Goal: Transaction & Acquisition: Book appointment/travel/reservation

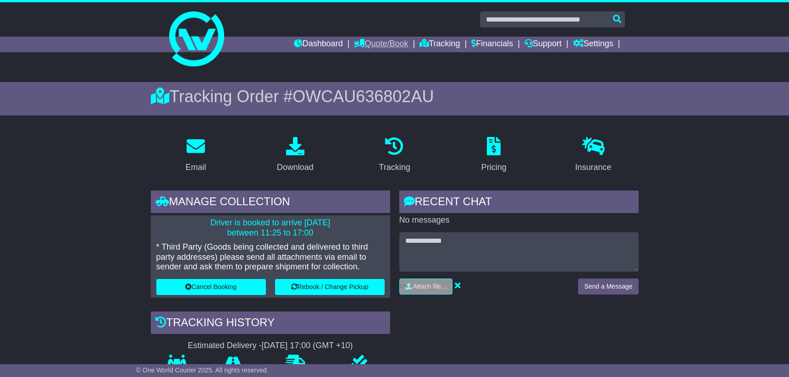
drag, startPoint x: 378, startPoint y: 45, endPoint x: 358, endPoint y: 44, distance: 19.3
click at [377, 45] on link "Quote/Book" at bounding box center [381, 45] width 54 height 16
click at [365, 59] on link "Domestic" at bounding box center [390, 60] width 72 height 10
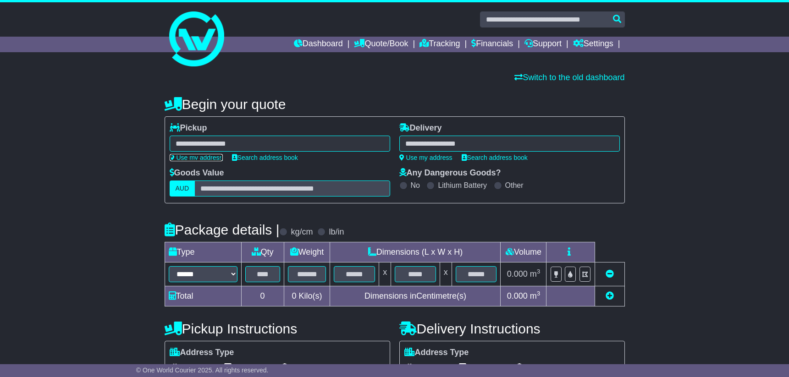
click at [214, 157] on link "Use my address" at bounding box center [196, 157] width 53 height 7
click at [515, 159] on link "Search address book" at bounding box center [494, 157] width 66 height 7
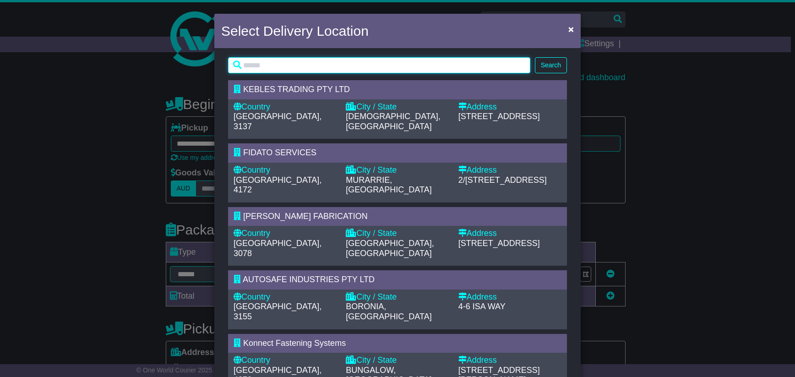
click at [405, 63] on input "text" at bounding box center [379, 65] width 302 height 16
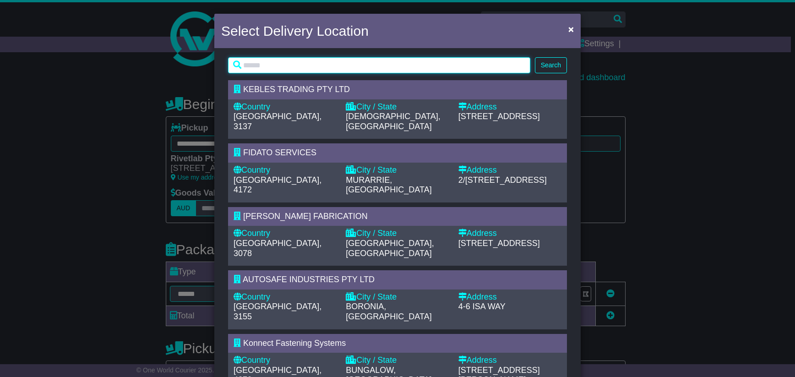
type input "**********"
type input "****"
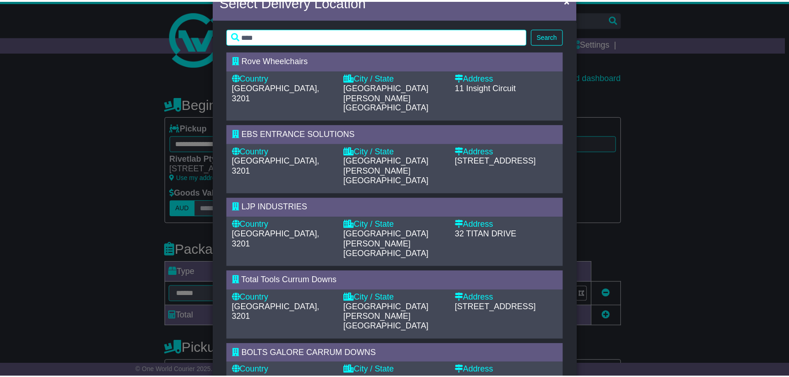
scroll to position [92, 0]
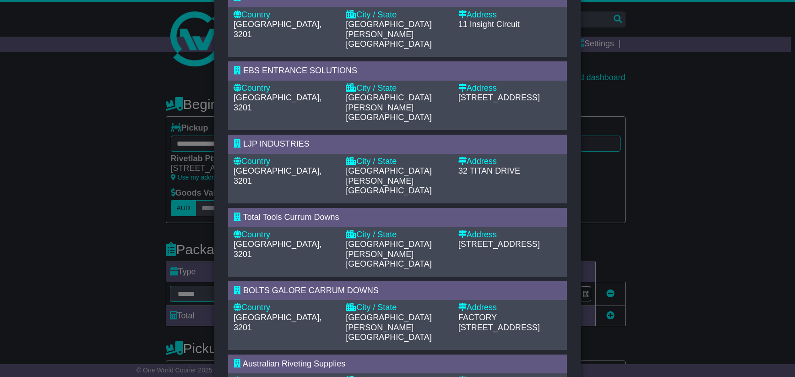
type input "**********"
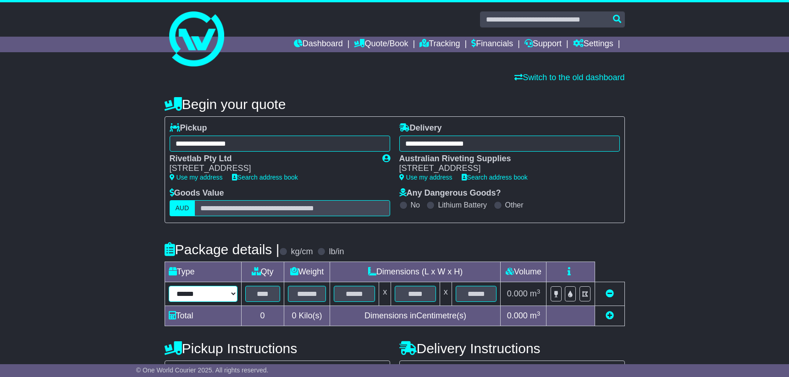
click at [226, 297] on select "****** ****** ******* ****** ***" at bounding box center [203, 294] width 69 height 16
select select "*****"
click at [169, 286] on select "****** ****** ******* ****** ***" at bounding box center [203, 294] width 69 height 16
click at [257, 293] on input "text" at bounding box center [262, 294] width 35 height 16
type input "*"
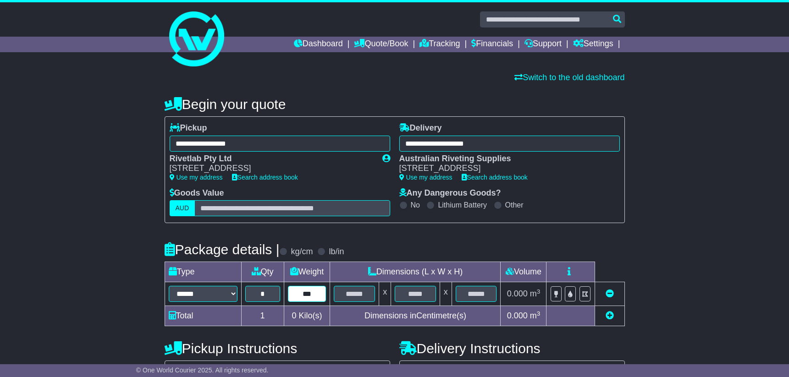
type input "***"
type input "**"
type input "*"
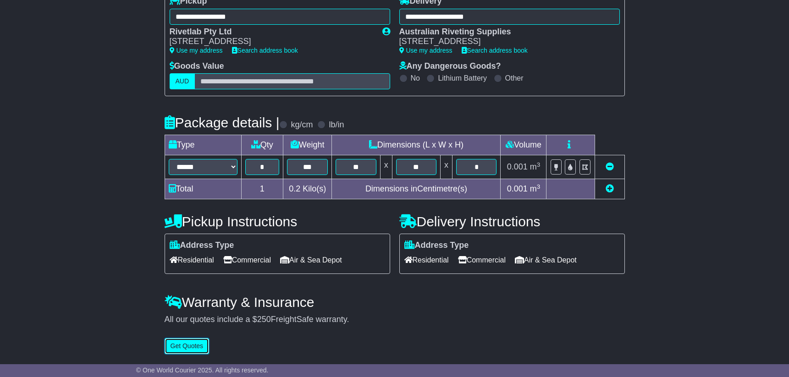
click at [198, 347] on button "Get Quotes" at bounding box center [186, 346] width 45 height 16
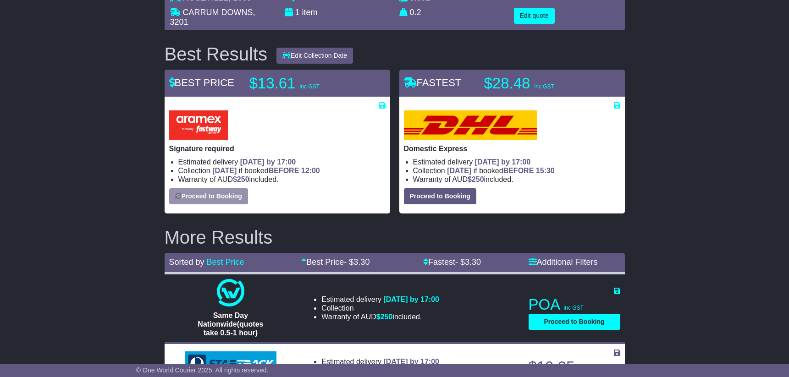
scroll to position [98, 0]
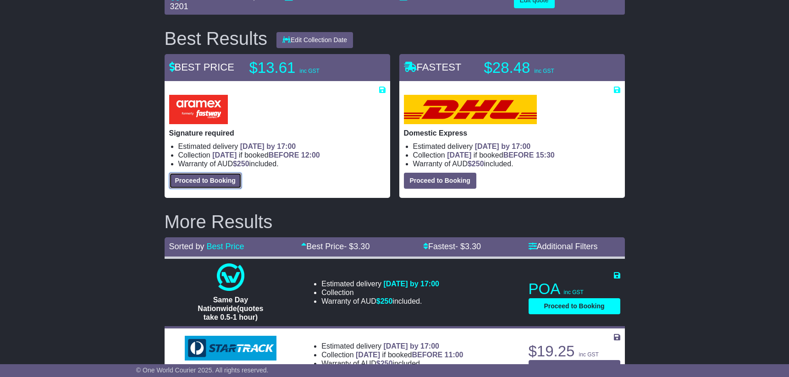
click at [225, 177] on button "Proceed to Booking" at bounding box center [205, 181] width 72 height 16
select select "*****"
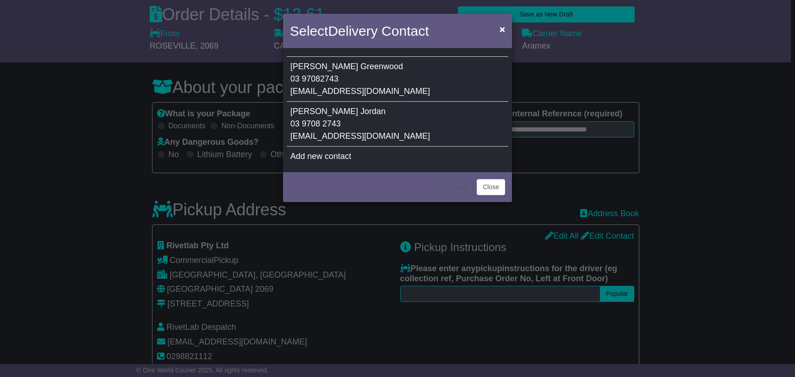
click at [331, 79] on span "03 97082743" at bounding box center [314, 78] width 48 height 9
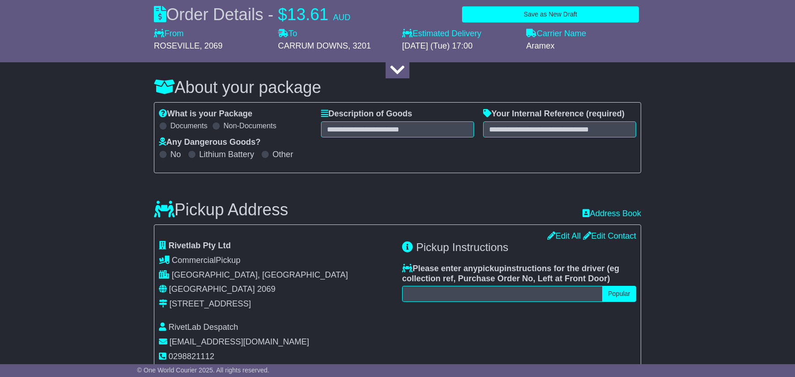
type input "******"
type input "*********"
type input "**********"
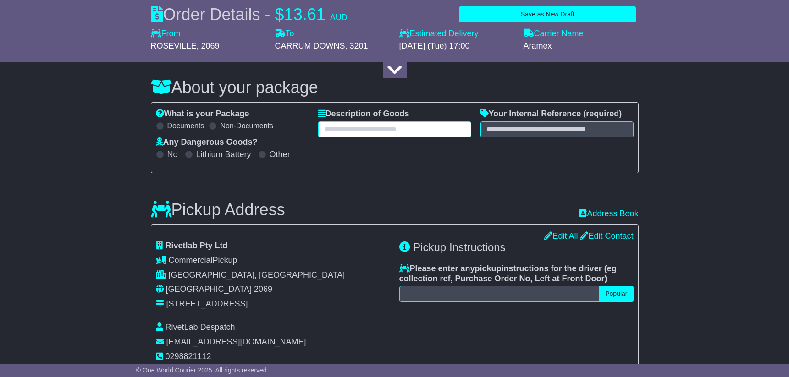
click at [352, 122] on input "text" at bounding box center [394, 129] width 153 height 16
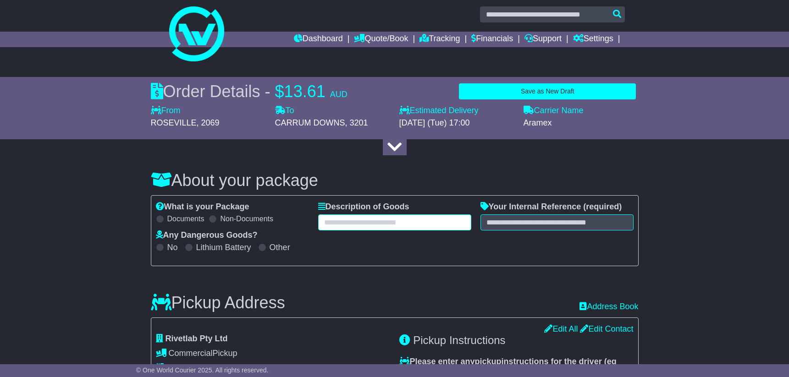
scroll to position [3, 0]
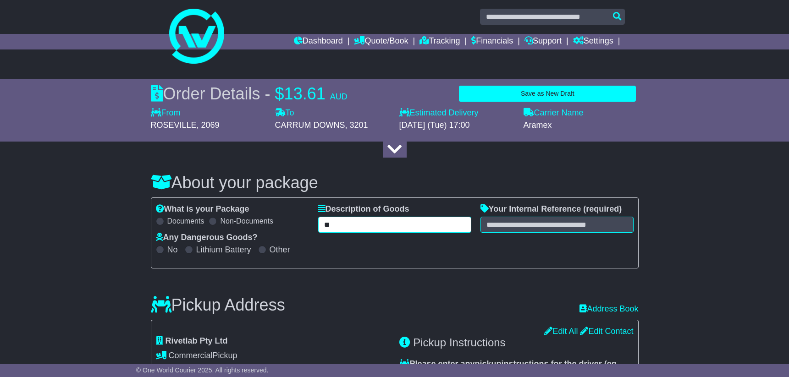
type input "*"
type input "**********"
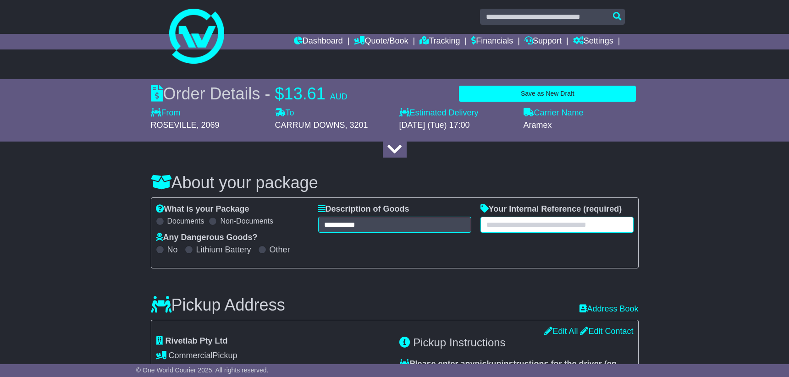
click at [592, 229] on input "text" at bounding box center [556, 225] width 153 height 16
type input "*****"
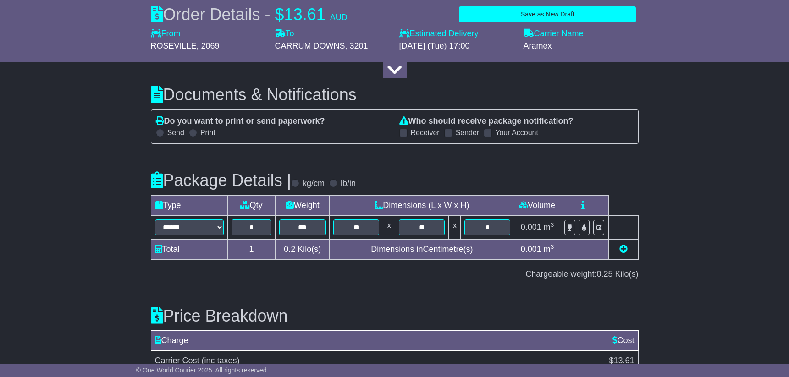
scroll to position [898, 0]
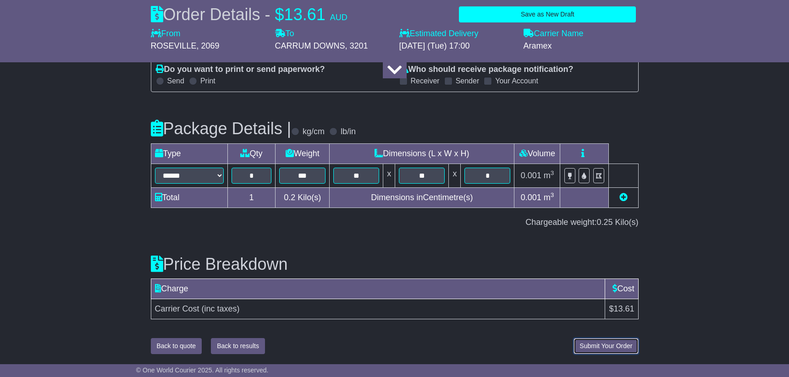
click at [605, 347] on span "Submit Your Order" at bounding box center [605, 345] width 53 height 7
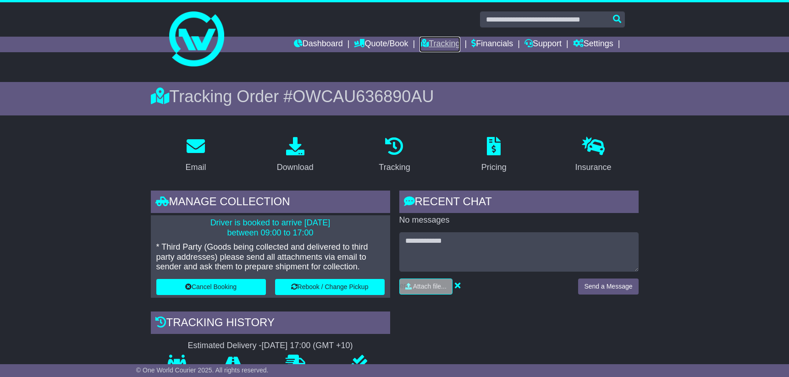
click at [443, 39] on link "Tracking" at bounding box center [439, 45] width 40 height 16
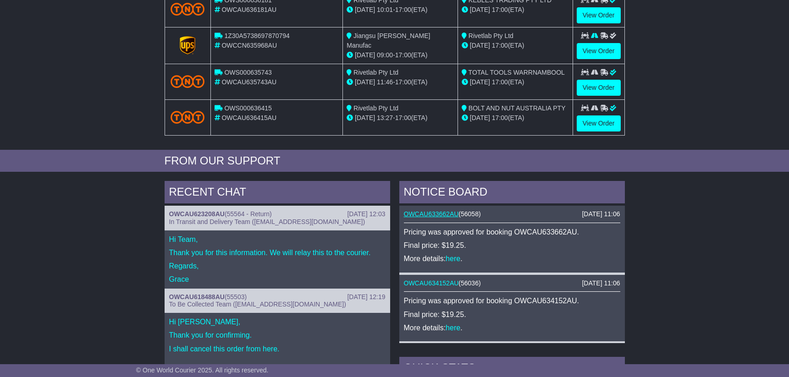
scroll to position [55, 0]
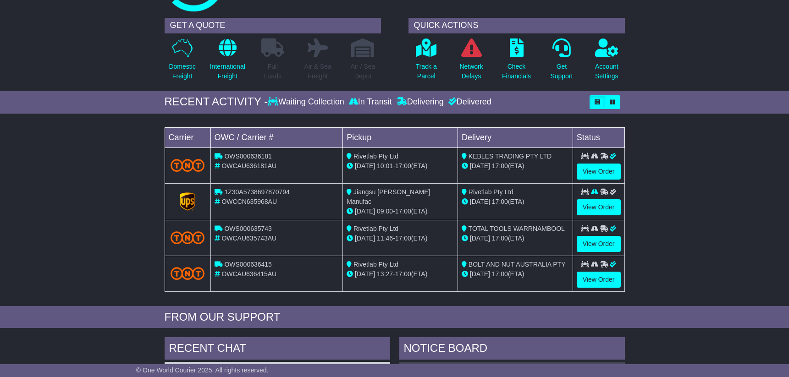
click at [408, 103] on div "Delivering" at bounding box center [420, 102] width 52 height 10
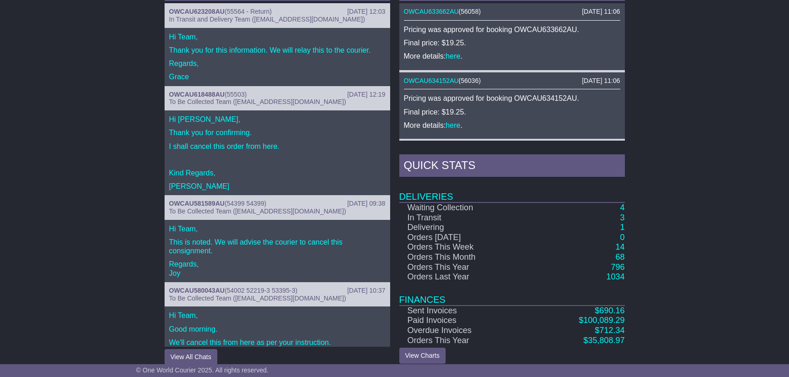
scroll to position [424, 0]
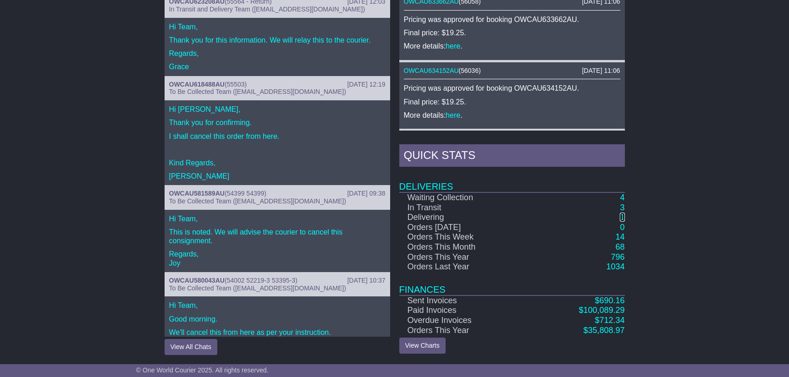
click at [622, 215] on link "1" at bounding box center [621, 217] width 5 height 9
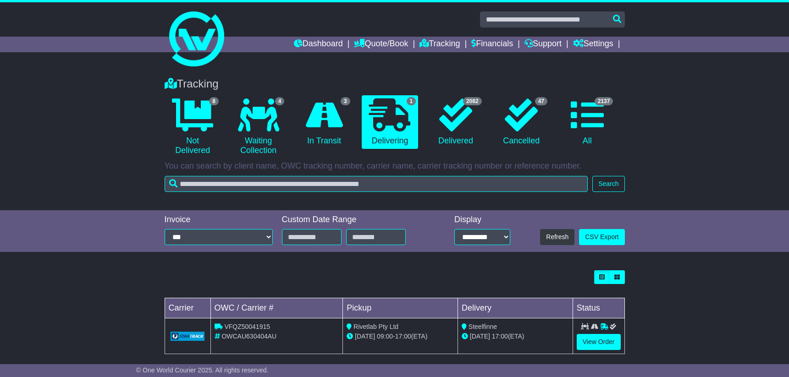
scroll to position [10, 0]
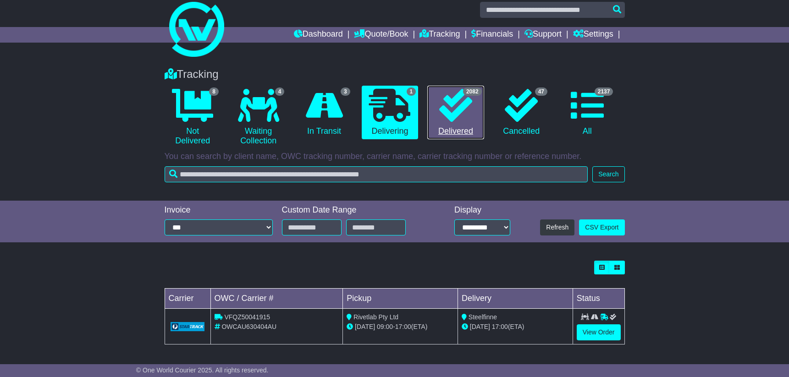
click at [466, 116] on icon at bounding box center [455, 105] width 33 height 33
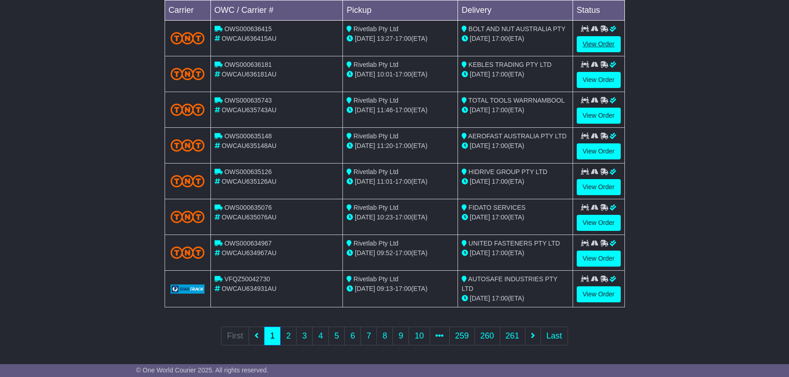
scroll to position [300, 0]
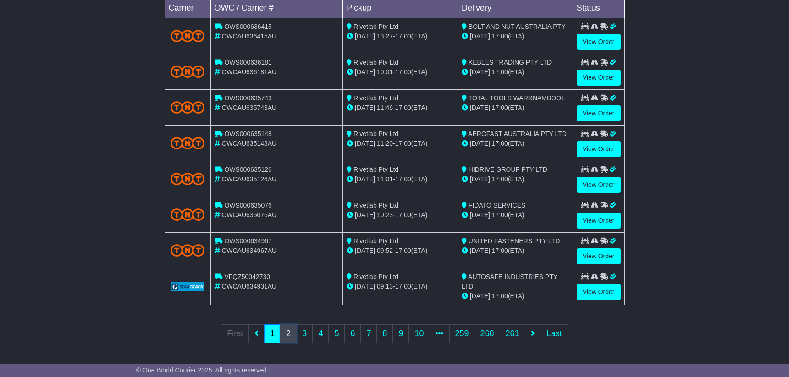
click at [281, 338] on link "2" at bounding box center [288, 333] width 16 height 19
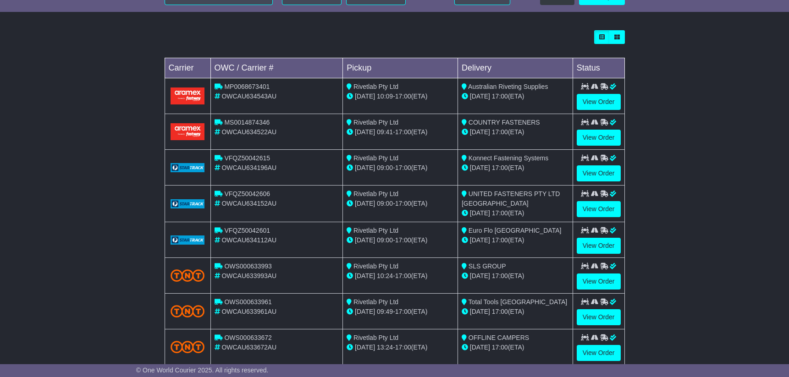
scroll to position [247, 0]
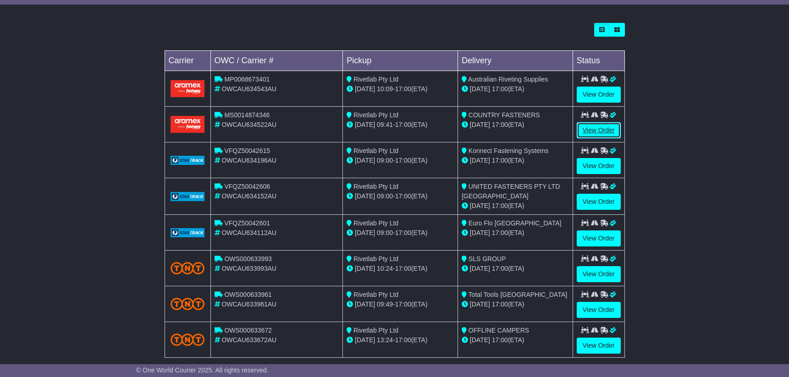
click at [595, 132] on link "View Order" at bounding box center [598, 130] width 44 height 16
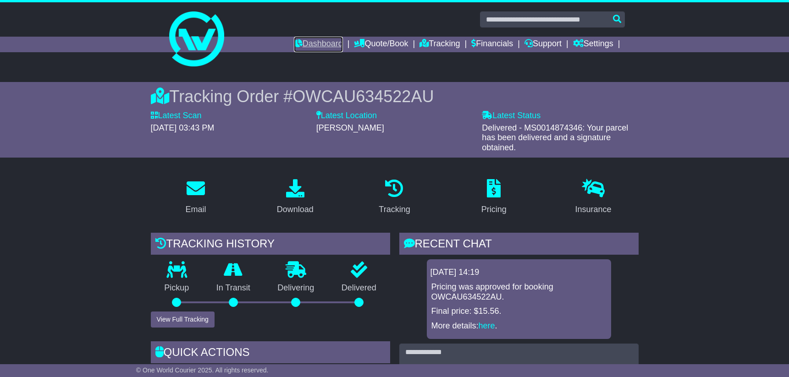
click at [306, 44] on link "Dashboard" at bounding box center [318, 45] width 49 height 16
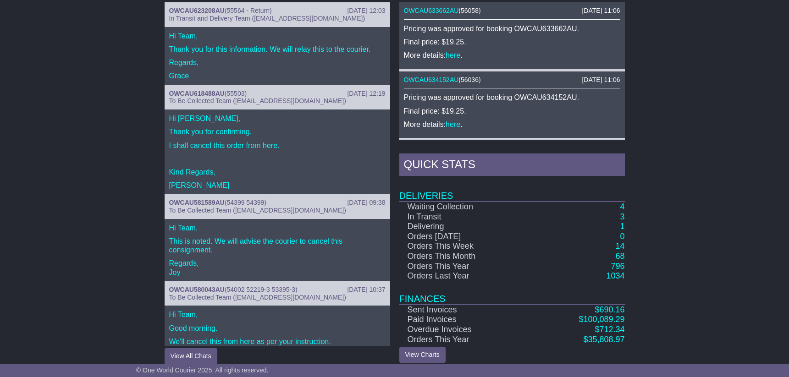
scroll to position [424, 0]
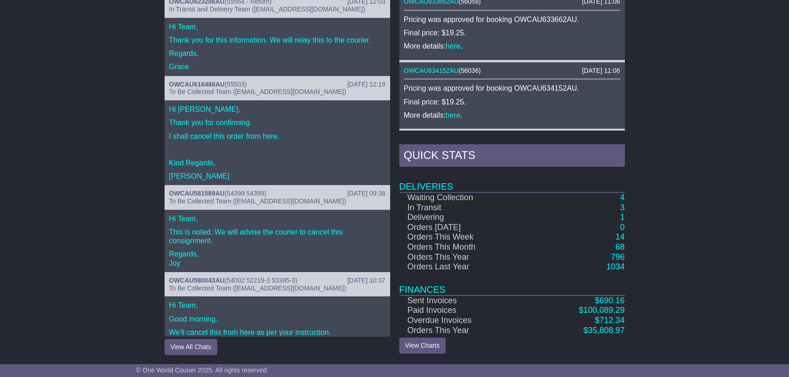
click at [701, 226] on div "RECENT CHAT [DATE] 12:03 OWCAU623208AU ( 55564 - Return ) In Transit and Delive…" at bounding box center [394, 162] width 789 height 396
click at [621, 237] on link "14" at bounding box center [619, 236] width 9 height 9
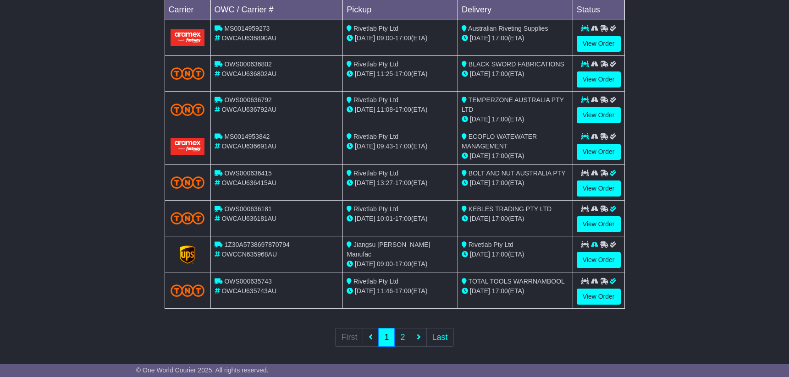
scroll to position [301, 0]
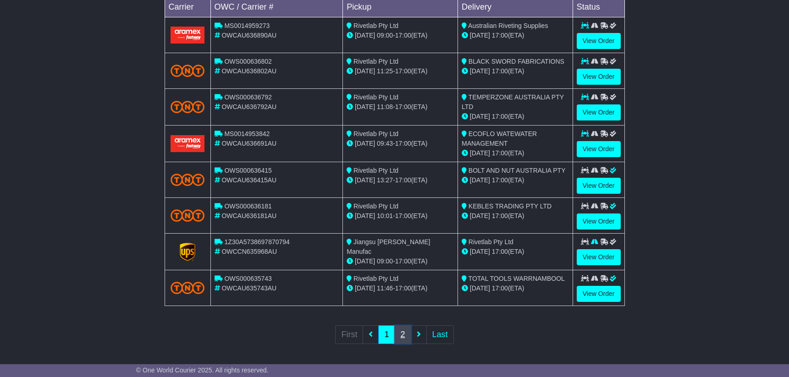
click at [401, 336] on link "2" at bounding box center [402, 334] width 16 height 19
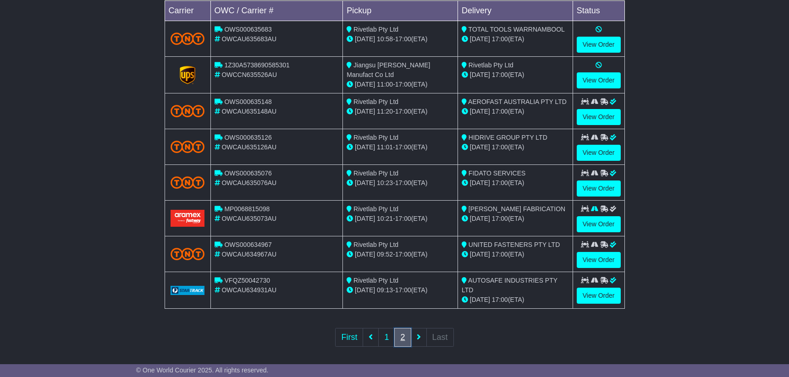
scroll to position [300, 0]
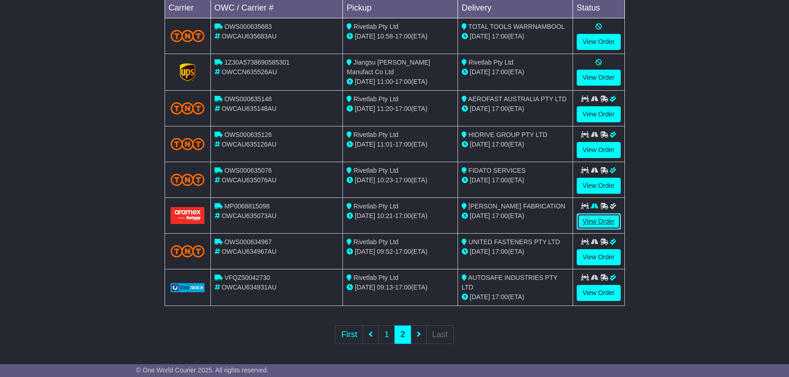
click at [596, 222] on link "View Order" at bounding box center [598, 222] width 44 height 16
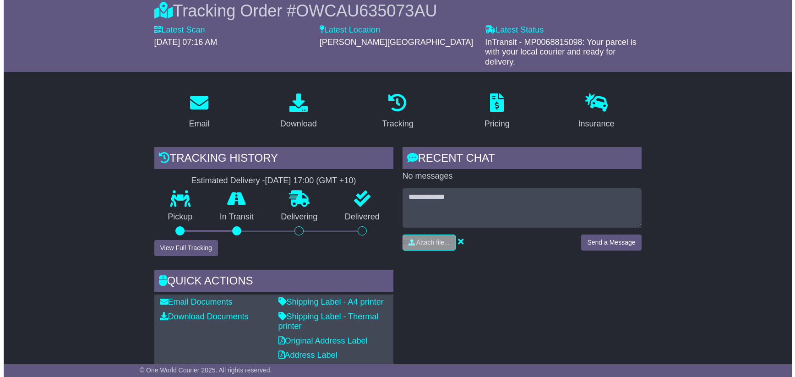
scroll to position [88, 0]
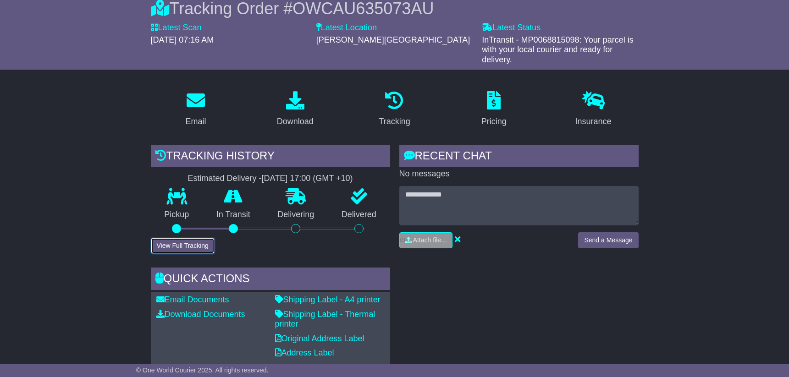
click at [178, 238] on button "View Full Tracking" at bounding box center [183, 246] width 64 height 16
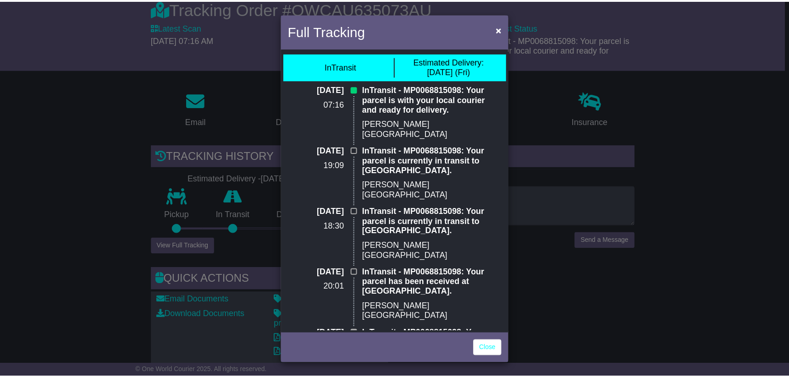
scroll to position [0, 0]
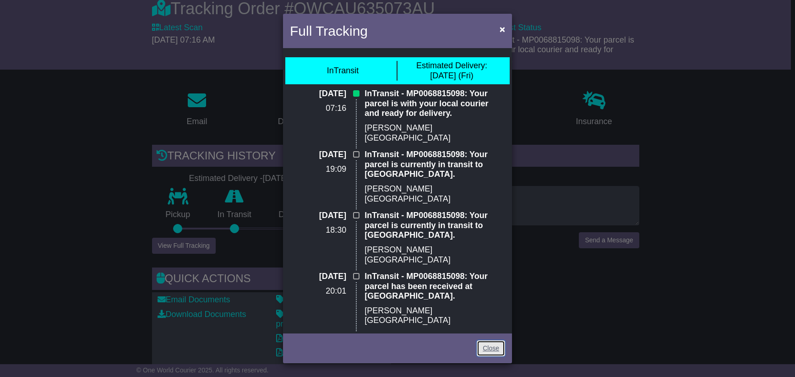
click at [493, 350] on link "Close" at bounding box center [491, 348] width 28 height 16
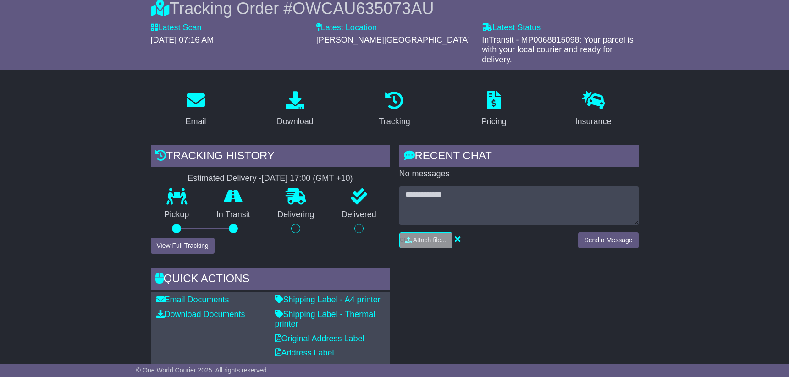
click at [538, 317] on div "RECENT CHAT Loading... No messages Attach file..." at bounding box center [518, 255] width 248 height 221
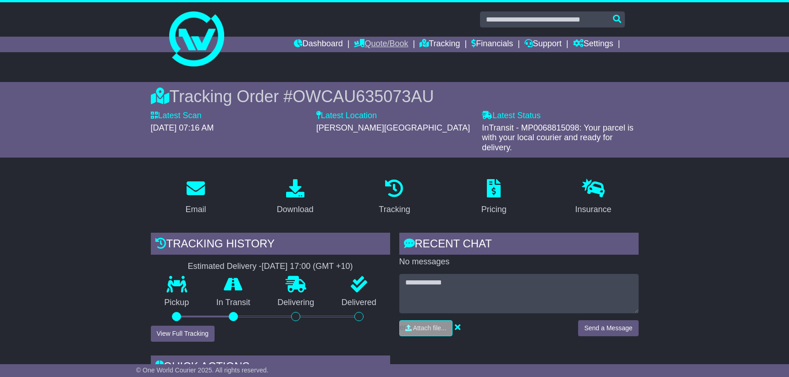
click at [384, 47] on link "Quote/Book" at bounding box center [381, 45] width 54 height 16
click at [319, 41] on link "Dashboard" at bounding box center [318, 45] width 49 height 16
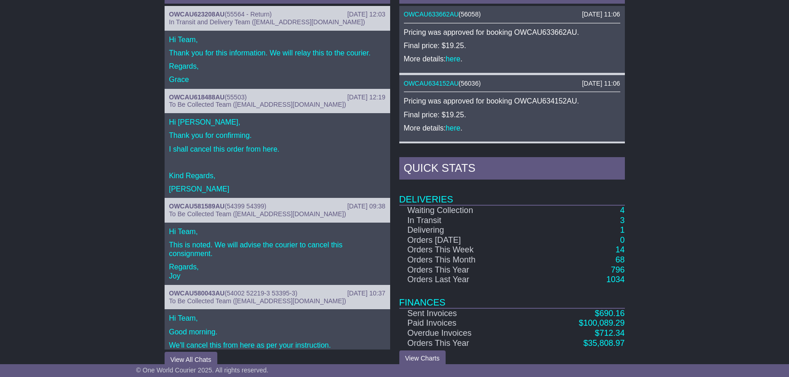
scroll to position [424, 0]
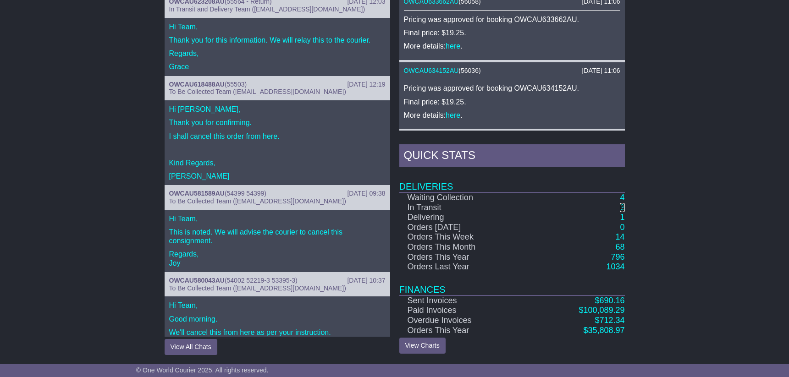
click at [624, 208] on link "3" at bounding box center [621, 207] width 5 height 9
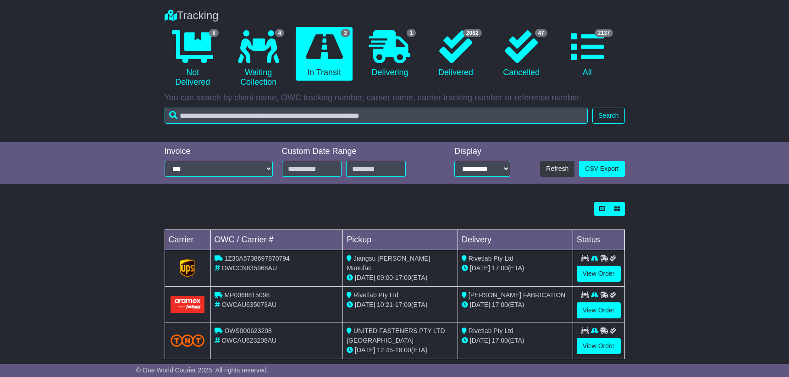
scroll to position [82, 0]
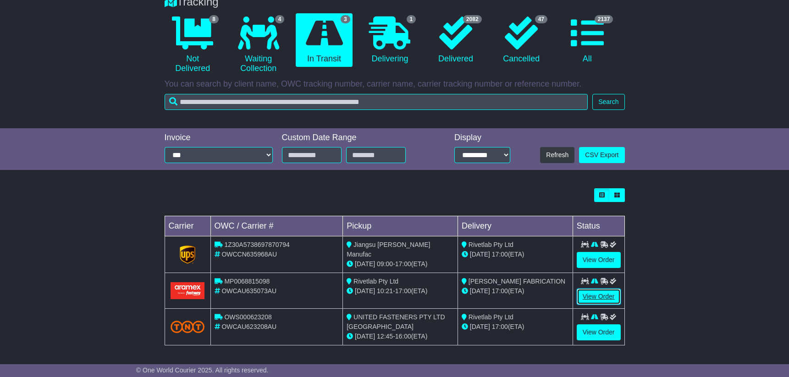
click at [606, 296] on link "View Order" at bounding box center [598, 297] width 44 height 16
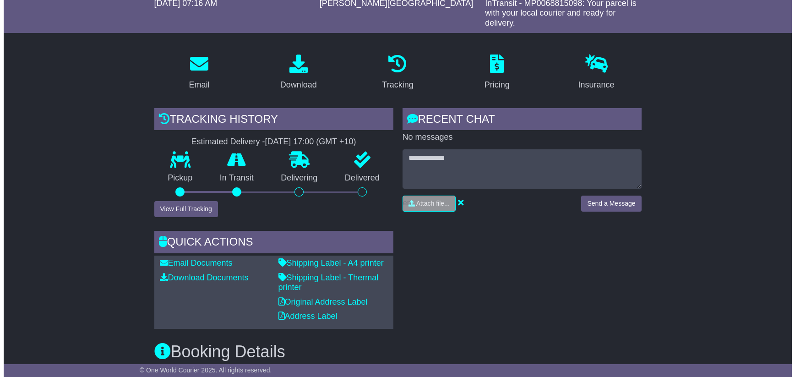
scroll to position [157, 0]
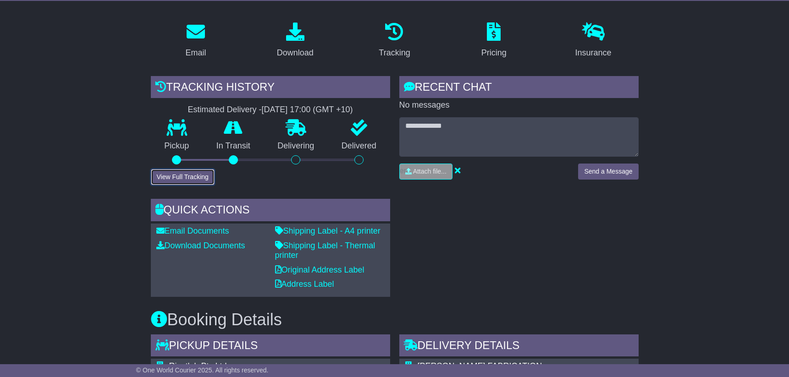
click at [180, 169] on button "View Full Tracking" at bounding box center [183, 177] width 64 height 16
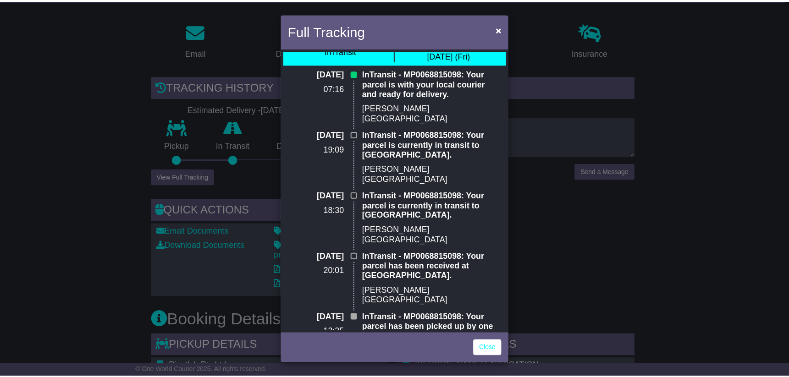
scroll to position [0, 0]
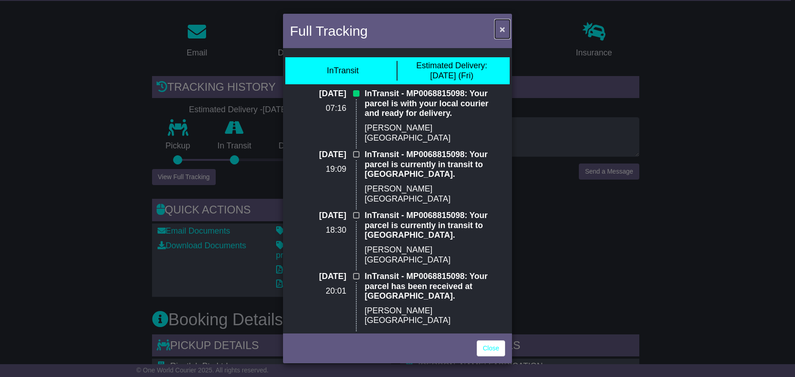
click at [504, 28] on span "×" at bounding box center [502, 29] width 5 height 11
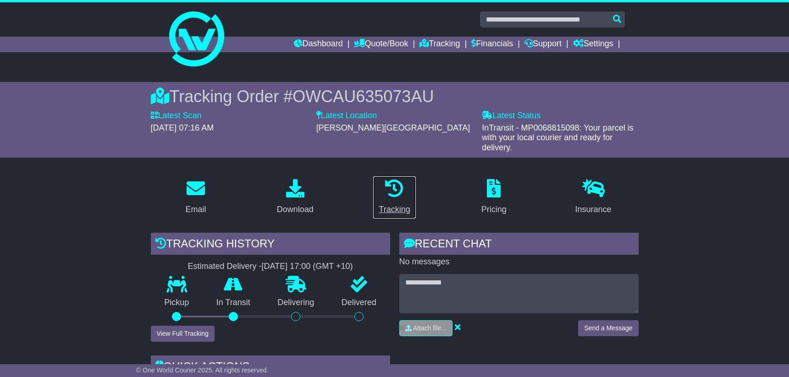
click at [390, 180] on icon at bounding box center [394, 188] width 18 height 18
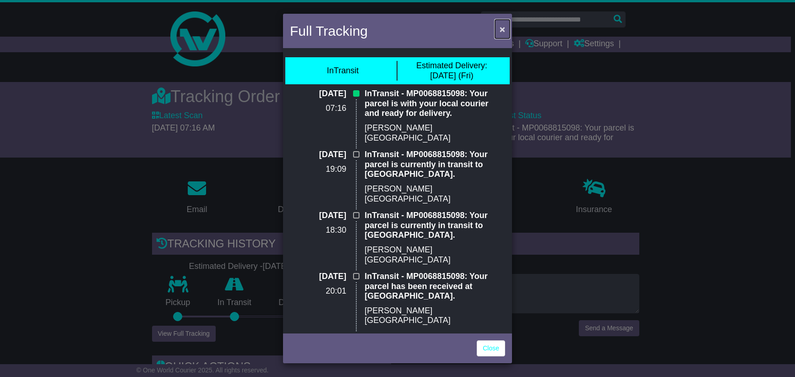
click at [500, 30] on span "×" at bounding box center [502, 29] width 5 height 11
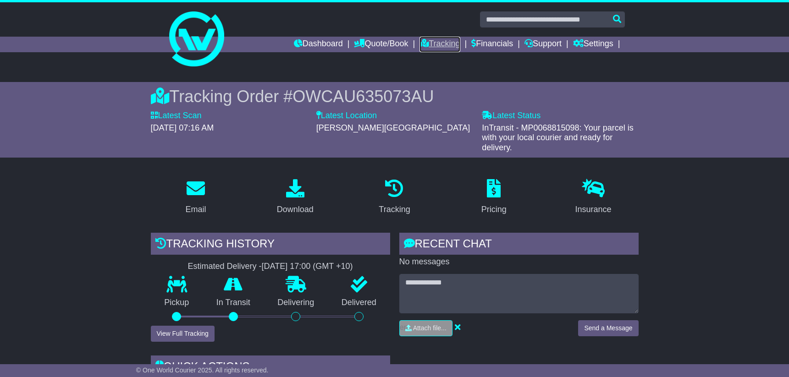
click at [436, 40] on link "Tracking" at bounding box center [439, 45] width 40 height 16
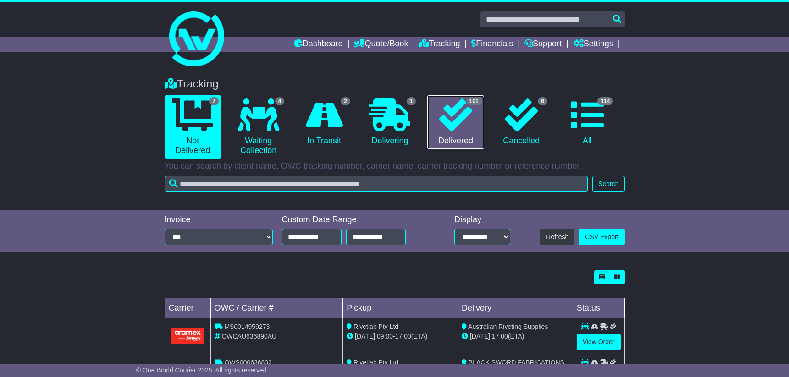
click at [449, 127] on icon at bounding box center [455, 115] width 33 height 33
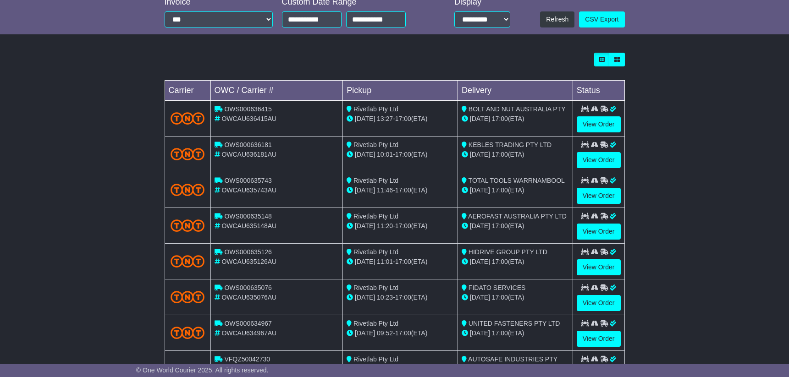
scroll to position [300, 0]
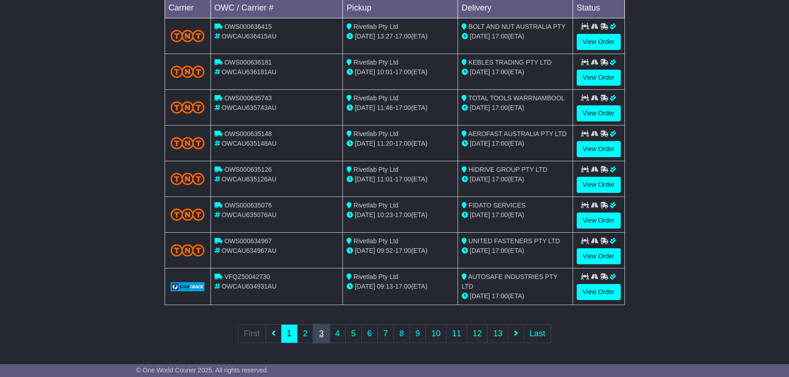
click at [323, 338] on link "3" at bounding box center [321, 333] width 16 height 19
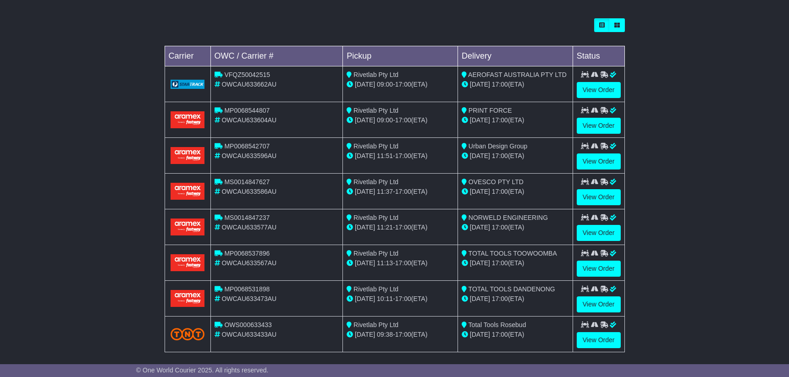
scroll to position [253, 0]
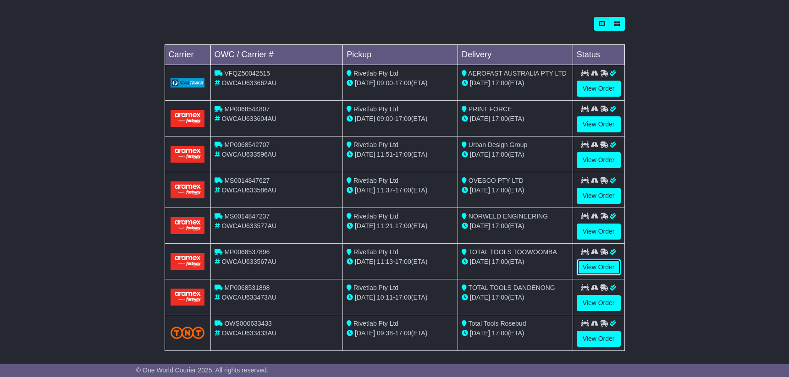
click at [603, 268] on link "View Order" at bounding box center [598, 267] width 44 height 16
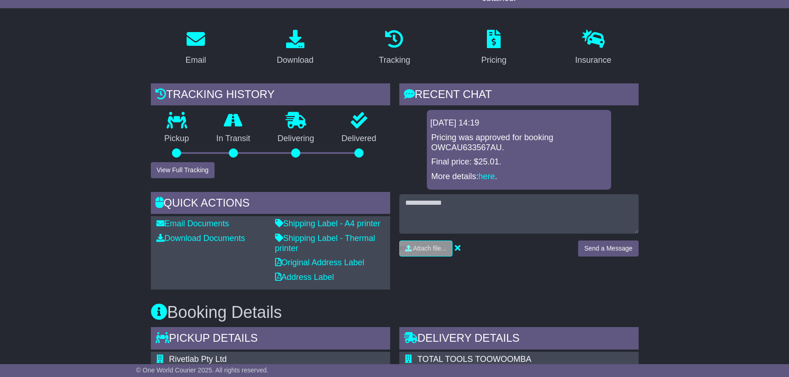
scroll to position [156, 0]
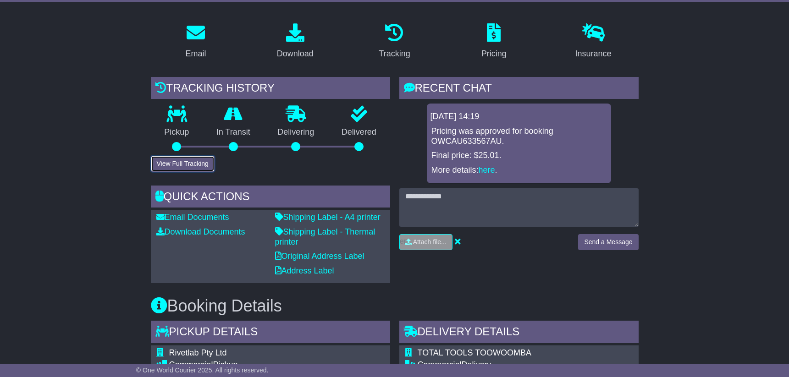
click at [182, 156] on button "View Full Tracking" at bounding box center [183, 164] width 64 height 16
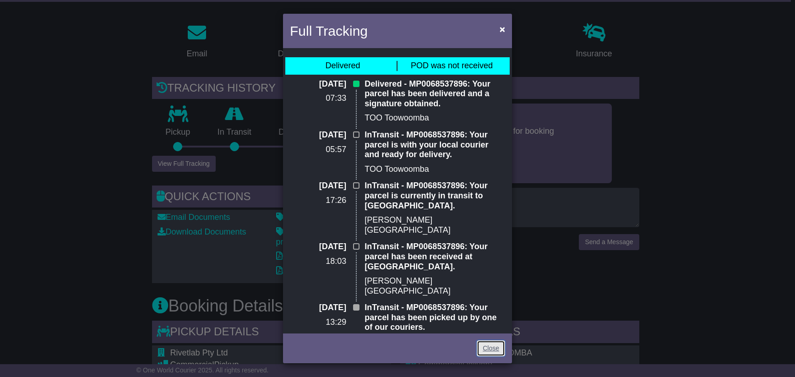
click at [488, 350] on link "Close" at bounding box center [491, 348] width 28 height 16
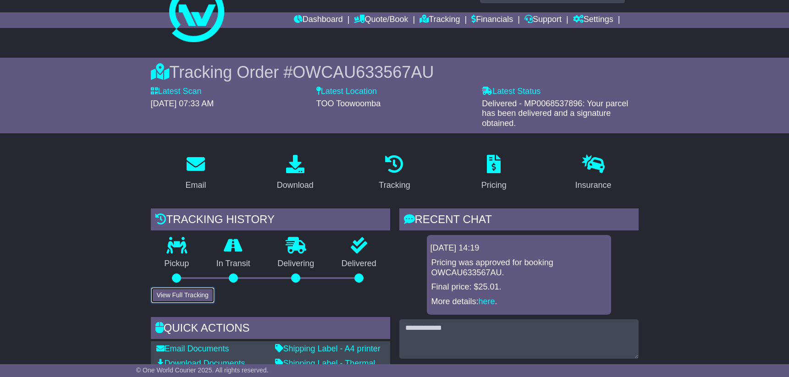
scroll to position [1, 0]
